Goal: Task Accomplishment & Management: Manage account settings

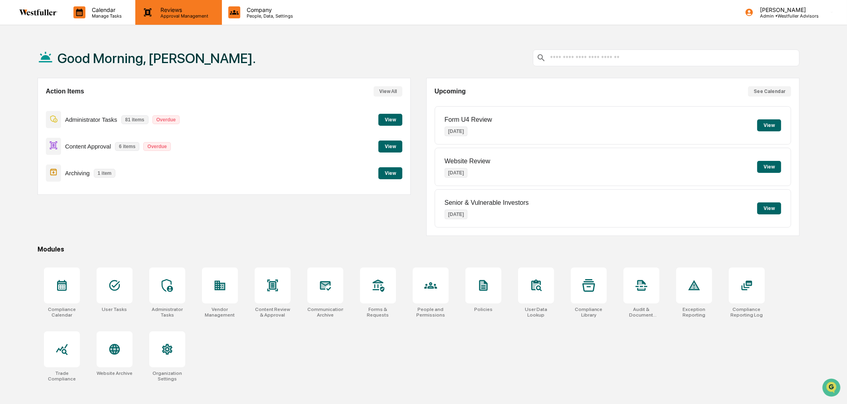
click at [164, 17] on p "Approval Management" at bounding box center [183, 16] width 58 height 6
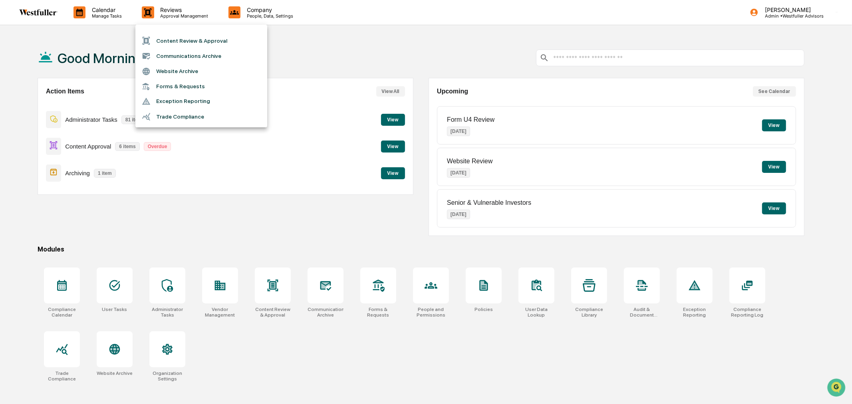
click at [161, 45] on li "Content Review & Approval" at bounding box center [201, 40] width 132 height 15
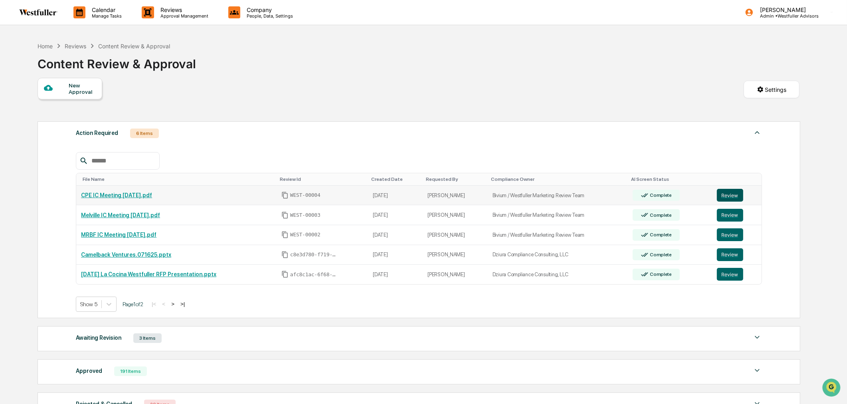
click at [727, 197] on button "Review" at bounding box center [730, 195] width 26 height 13
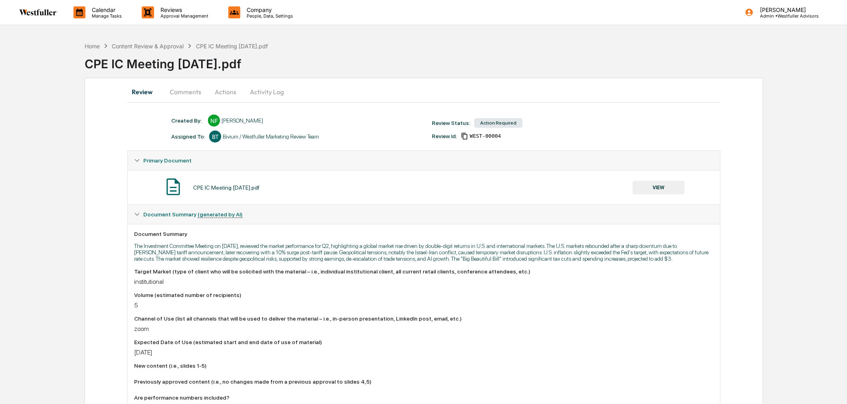
click at [187, 87] on button "Comments" at bounding box center [185, 91] width 44 height 19
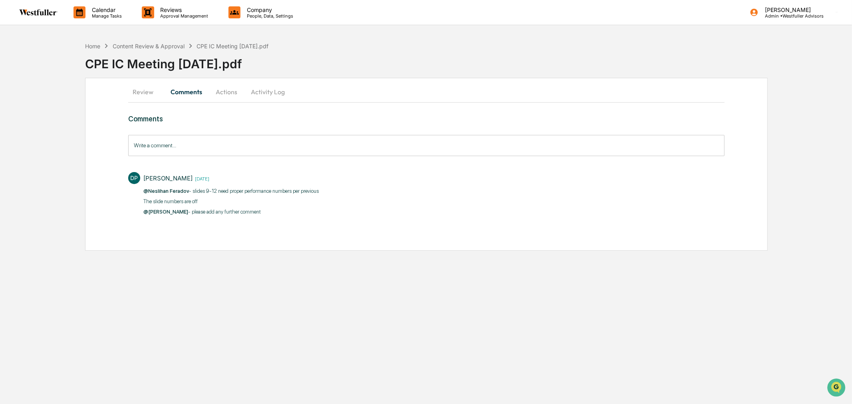
click at [242, 150] on input "Write a comment..." at bounding box center [426, 145] width 596 height 21
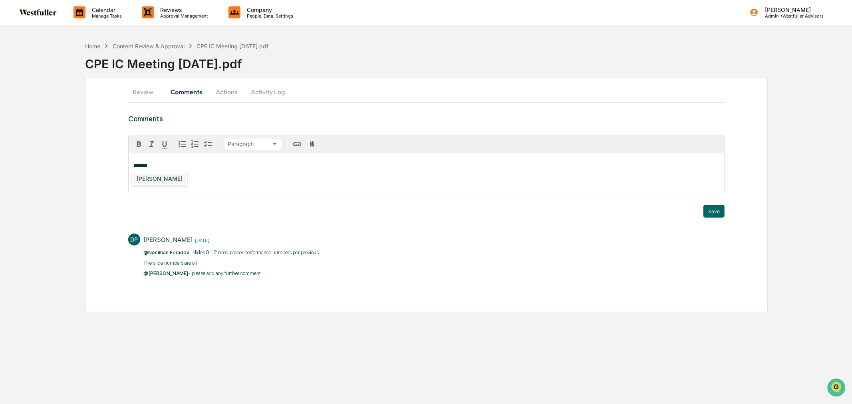
click at [162, 176] on div "[PERSON_NAME]" at bounding box center [159, 179] width 52 height 10
drag, startPoint x: 343, startPoint y: 166, endPoint x: 256, endPoint y: 168, distance: 86.7
click at [256, 168] on p "**********" at bounding box center [426, 166] width 586 height 6
click at [280, 163] on p "**********" at bounding box center [426, 171] width 586 height 17
click at [357, 179] on span "**********" at bounding box center [253, 176] width 240 height 5
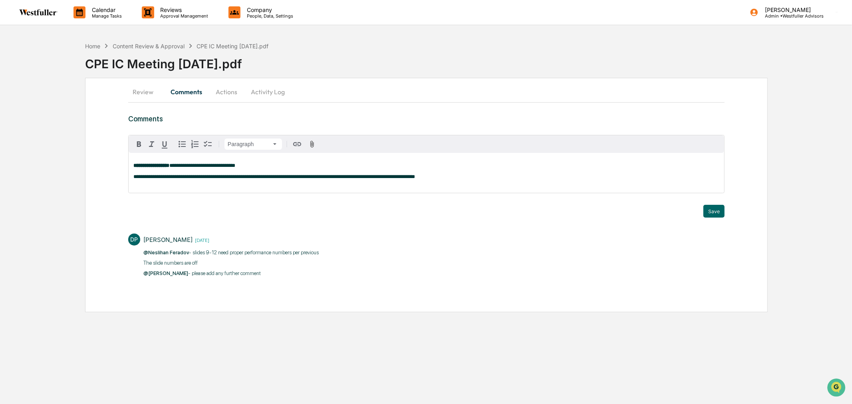
click at [352, 179] on span "**********" at bounding box center [274, 176] width 282 height 5
click at [235, 167] on span "**********" at bounding box center [202, 165] width 66 height 5
click at [155, 181] on div "[PERSON_NAME]" at bounding box center [159, 179] width 52 height 10
click at [720, 210] on button "Save" at bounding box center [713, 211] width 21 height 13
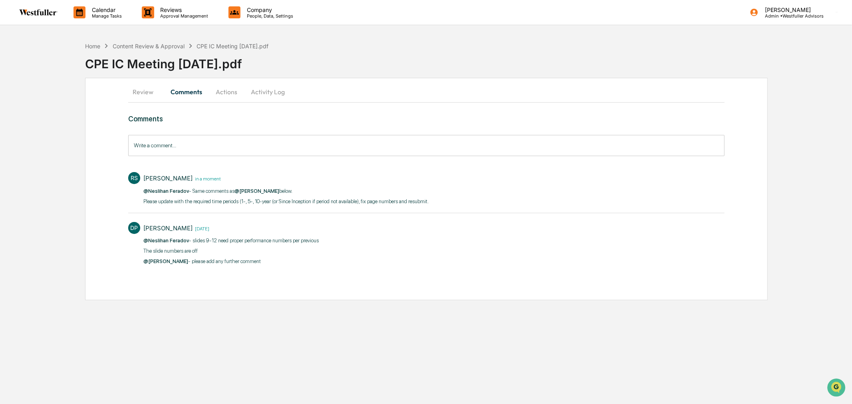
click at [220, 92] on button "Actions" at bounding box center [226, 91] width 36 height 19
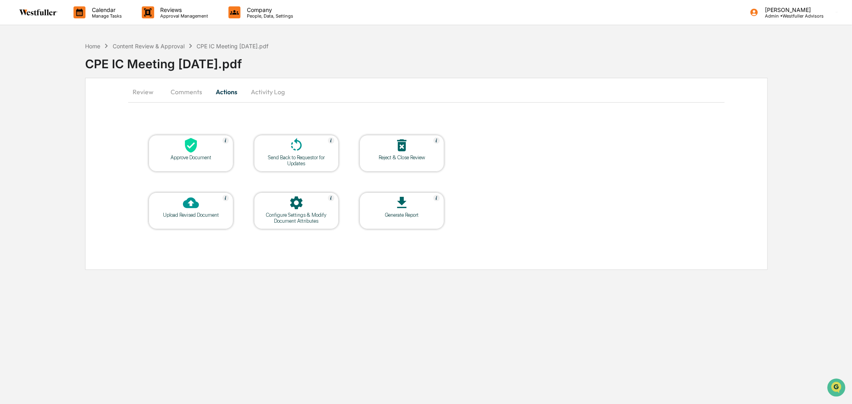
click at [303, 150] on icon at bounding box center [296, 145] width 16 height 16
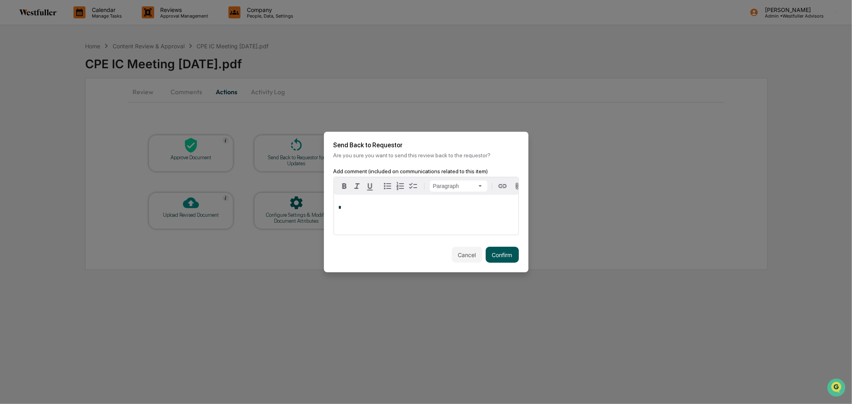
click at [502, 256] on button "Confirm" at bounding box center [502, 255] width 33 height 16
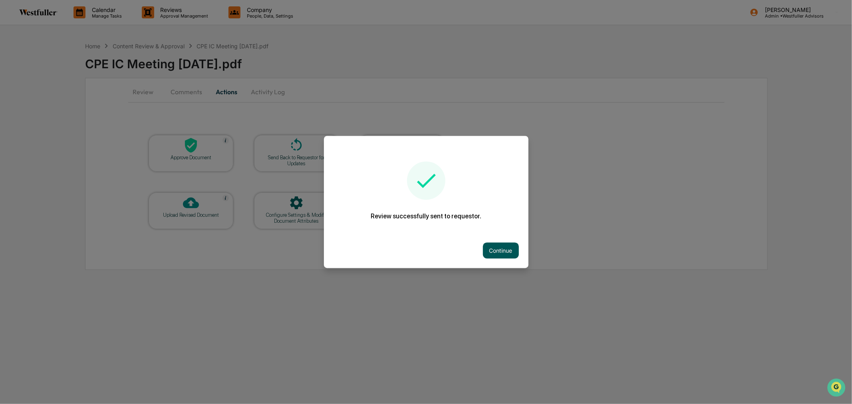
click at [513, 249] on button "Continue" at bounding box center [501, 251] width 36 height 16
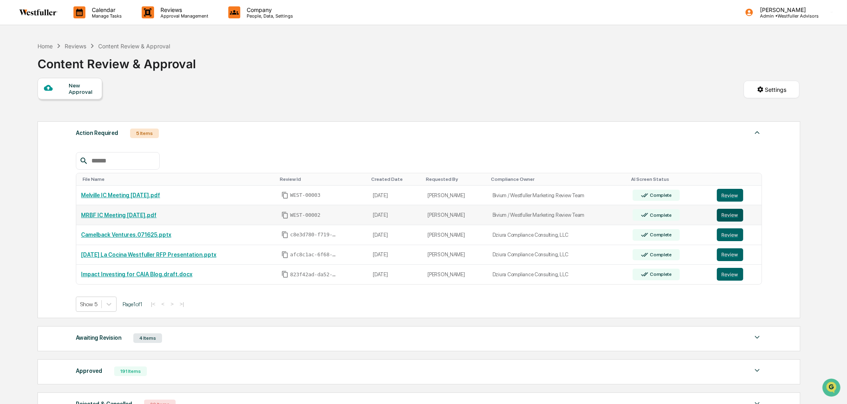
click at [731, 218] on button "Review" at bounding box center [730, 215] width 26 height 13
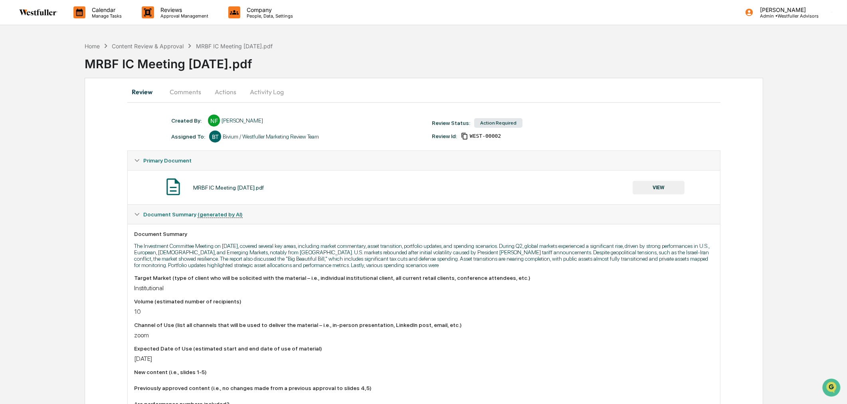
click at [192, 93] on button "Comments" at bounding box center [185, 91] width 44 height 19
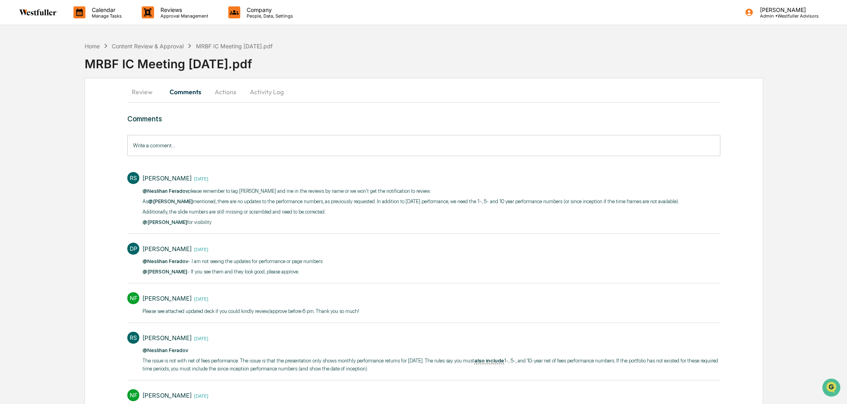
click at [221, 94] on button "Actions" at bounding box center [226, 91] width 36 height 19
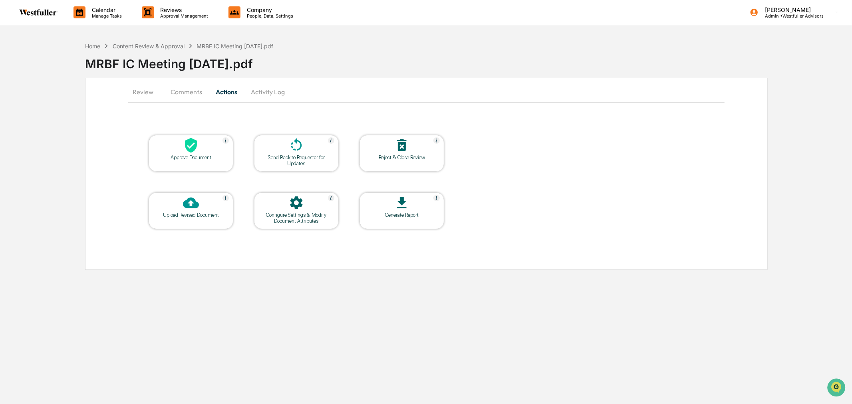
click at [307, 153] on div at bounding box center [296, 145] width 80 height 17
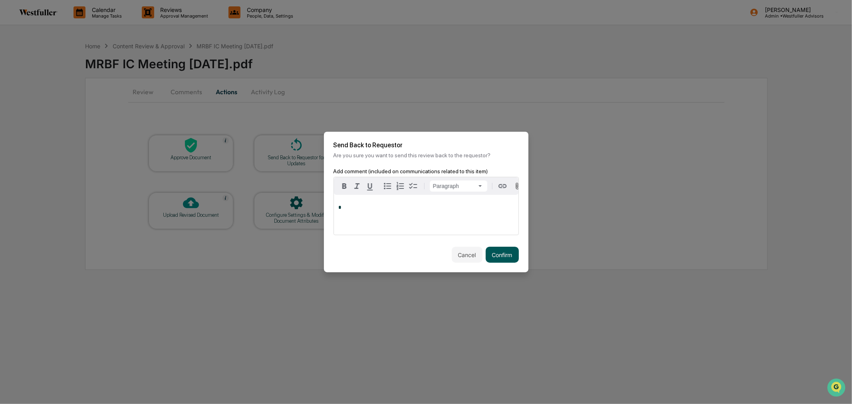
click at [504, 260] on button "Confirm" at bounding box center [502, 255] width 33 height 16
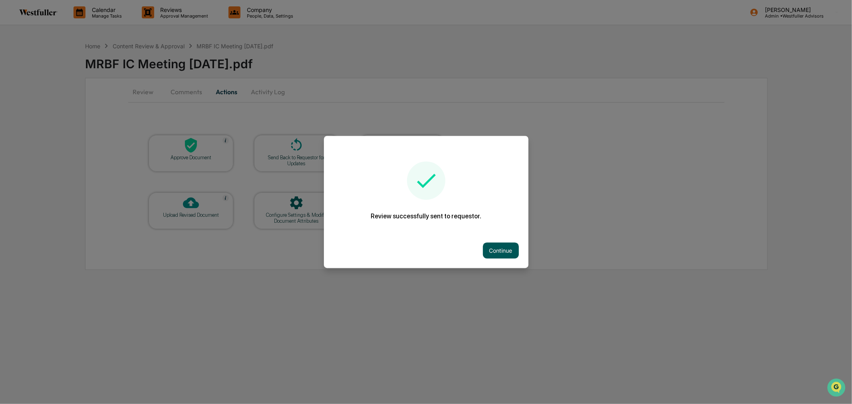
click at [493, 252] on button "Continue" at bounding box center [501, 251] width 36 height 16
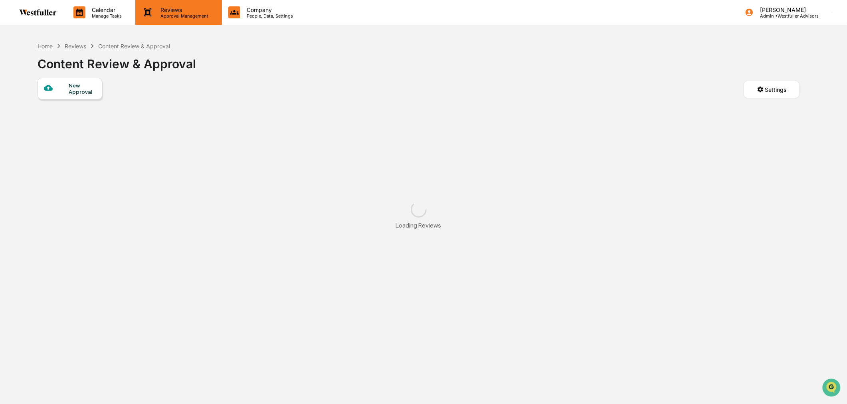
click at [163, 14] on p "Approval Management" at bounding box center [183, 16] width 58 height 6
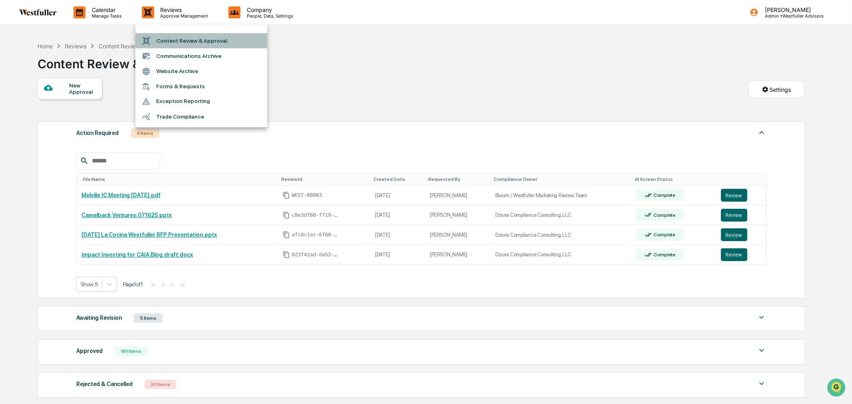
click at [169, 40] on li "Content Review & Approval" at bounding box center [201, 40] width 132 height 15
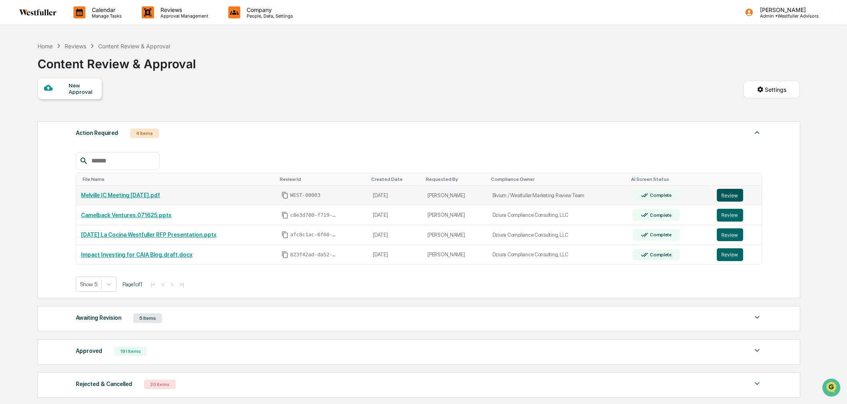
click at [726, 194] on button "Review" at bounding box center [730, 195] width 26 height 13
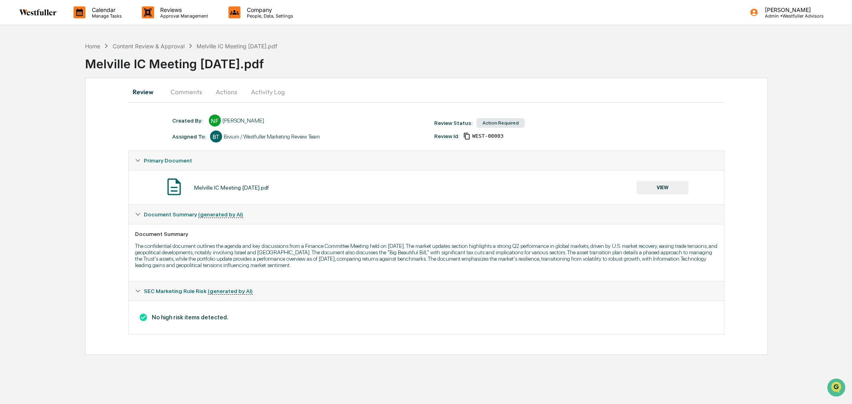
click at [192, 92] on button "Comments" at bounding box center [186, 91] width 44 height 19
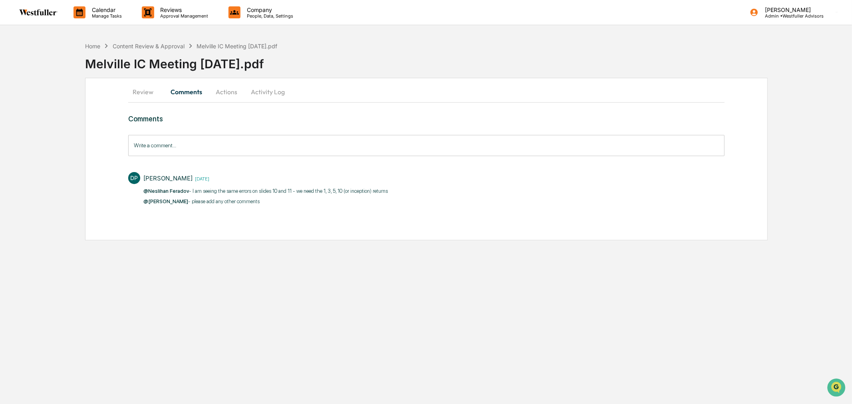
click at [245, 149] on input "Write a comment..." at bounding box center [426, 145] width 596 height 21
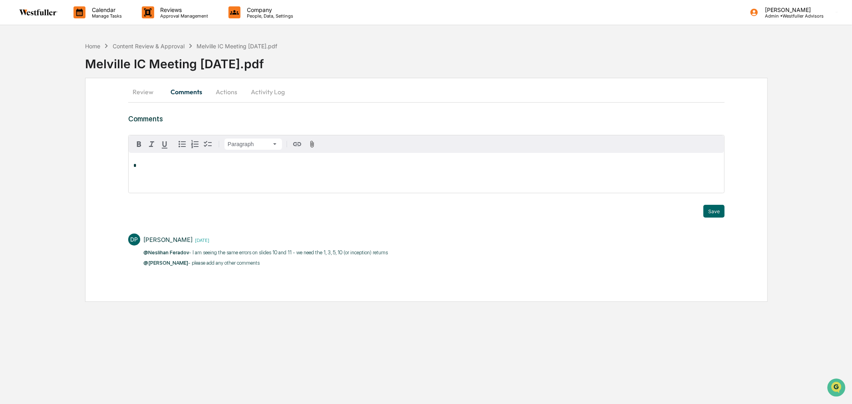
click at [145, 95] on button "Review" at bounding box center [146, 91] width 36 height 19
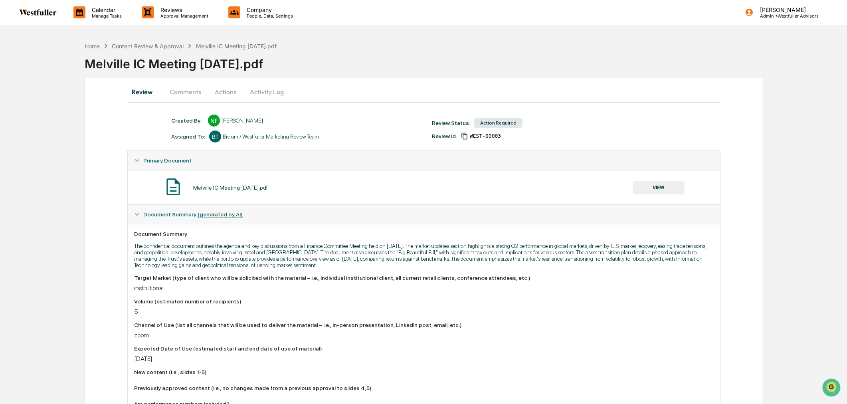
click at [654, 188] on button "VIEW" at bounding box center [659, 188] width 52 height 14
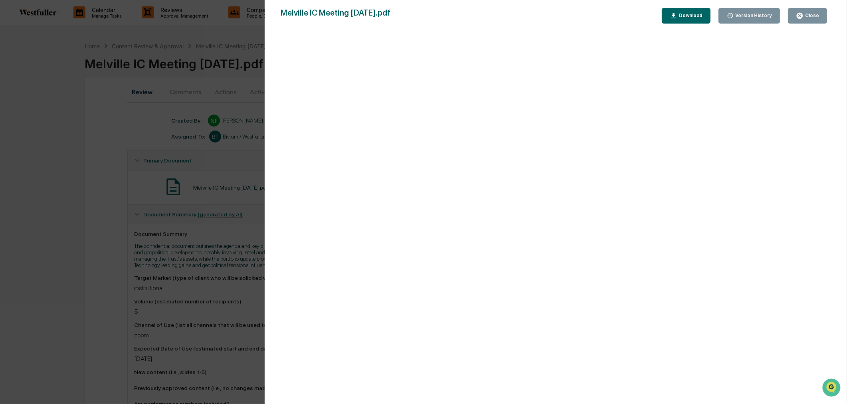
click at [703, 10] on button "Download" at bounding box center [686, 16] width 49 height 16
